Goal: Task Accomplishment & Management: Use online tool/utility

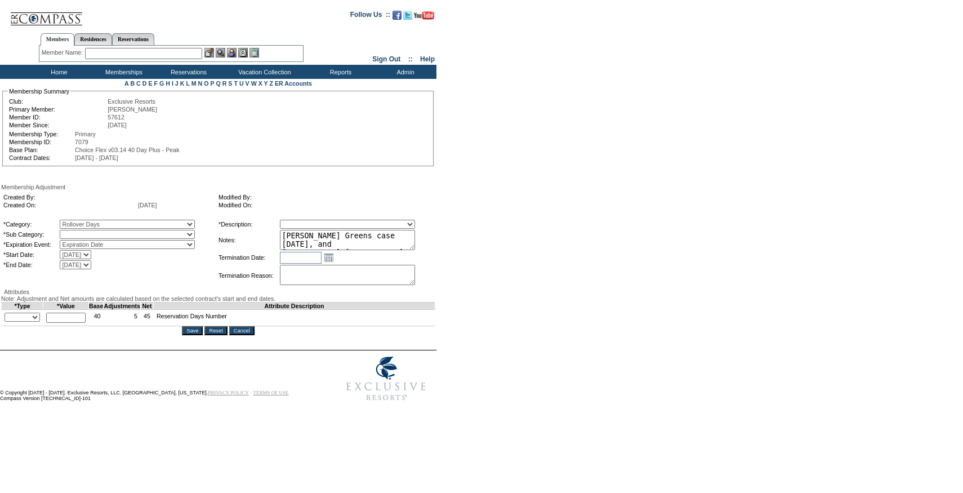
click at [143, 249] on select "Expiration Date Level Change or Exp Date Agreement Change or Exp Date No Expira…" at bounding box center [127, 244] width 135 height 9
click at [139, 239] on select "Rollover Days" at bounding box center [127, 234] width 135 height 9
select select "782"
click at [83, 239] on select "Rollover Days" at bounding box center [127, 234] width 135 height 9
click at [319, 228] on select "Membership/Transfer Fee Adjustment Membership Fee Adjustment Add-On Fee Adjustm…" at bounding box center [347, 224] width 135 height 9
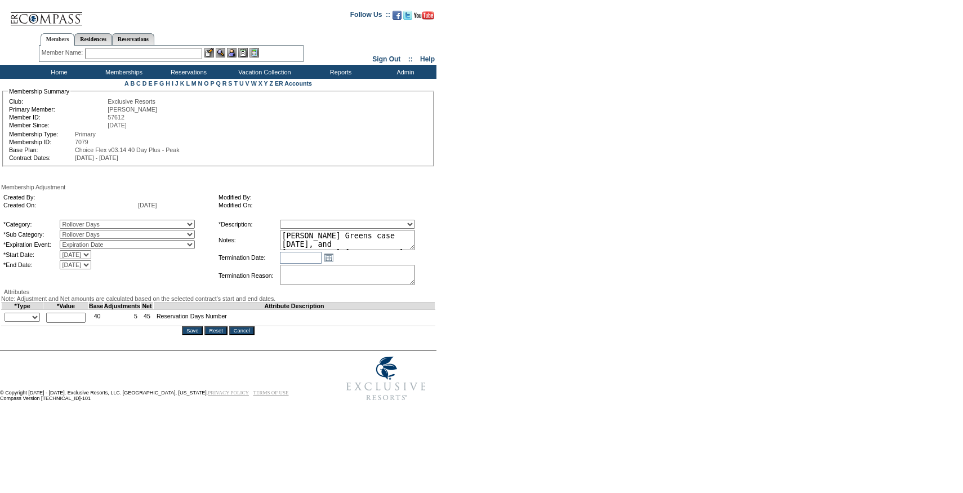
select select "275"
click at [301, 229] on select "Membership/Transfer Fee Adjustment Membership Fee Adjustment Add-On Fee Adjustm…" at bounding box center [347, 224] width 135 height 9
click at [31, 326] on td "+ - Override *" at bounding box center [23, 318] width 42 height 16
click at [31, 322] on select "+ - Override" at bounding box center [22, 317] width 35 height 9
select select "1"
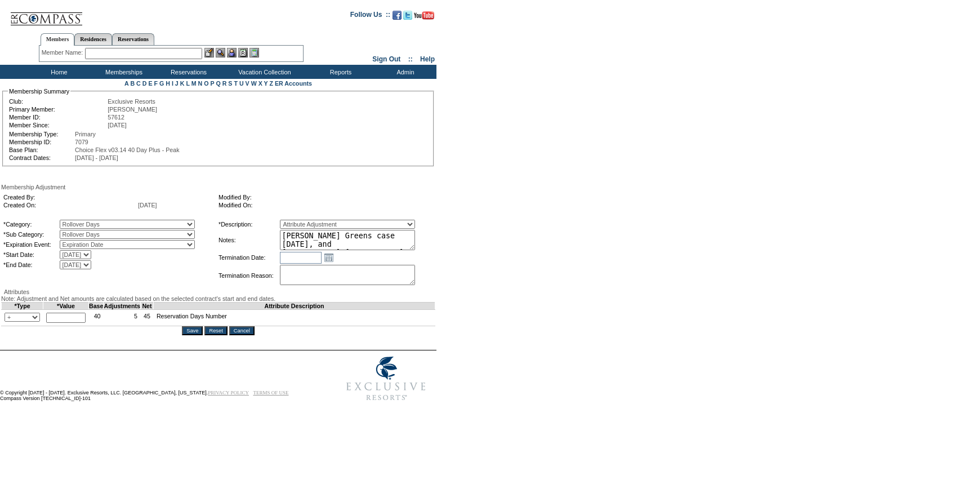
click at [7, 322] on select "+ - Override" at bounding box center [22, 317] width 35 height 9
click at [69, 323] on input "text" at bounding box center [65, 318] width 39 height 10
type input "13"
click at [190, 335] on input "Save" at bounding box center [192, 330] width 21 height 9
